Goal: Transaction & Acquisition: Purchase product/service

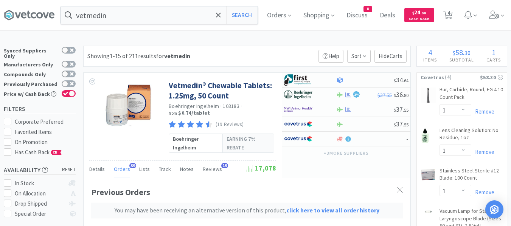
select select "1"
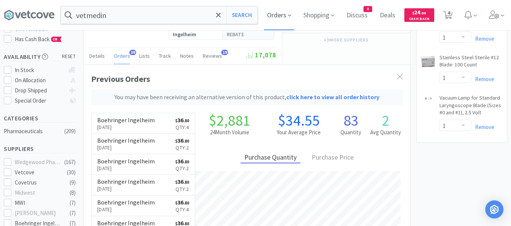
scroll to position [222, 327]
click at [450, 16] on span "4" at bounding box center [448, 13] width 3 height 30
select select "1"
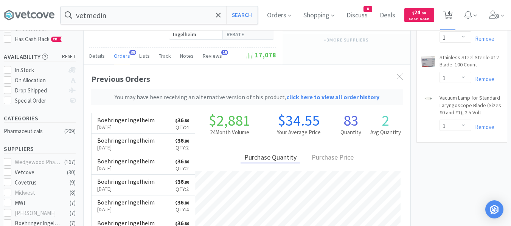
select select "1"
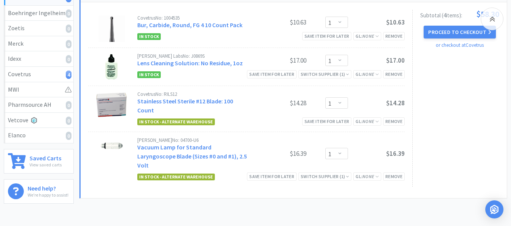
scroll to position [113, 0]
